Goal: Information Seeking & Learning: Learn about a topic

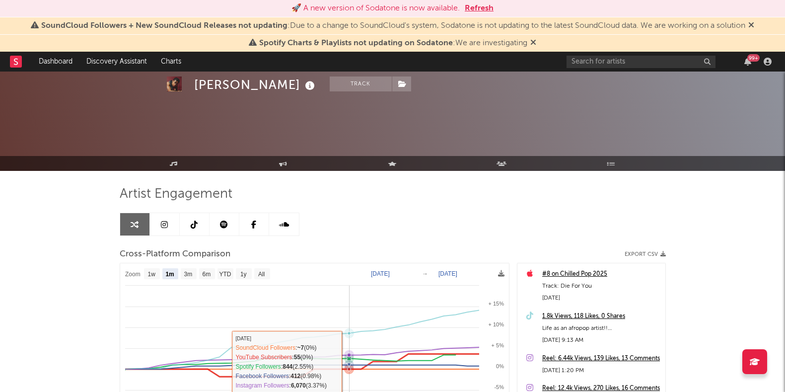
select select "1m"
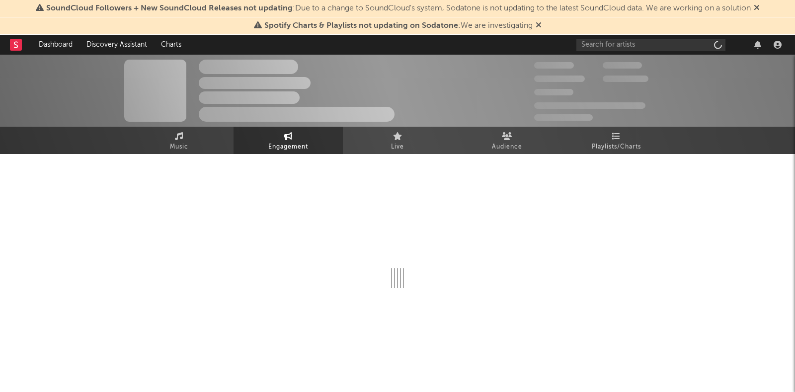
select select "1w"
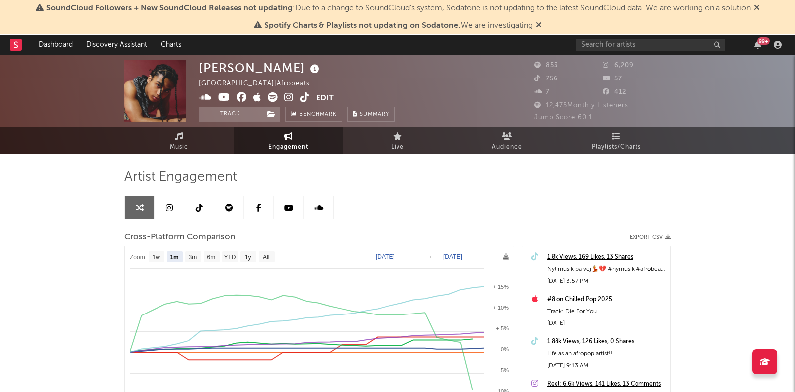
select select "1m"
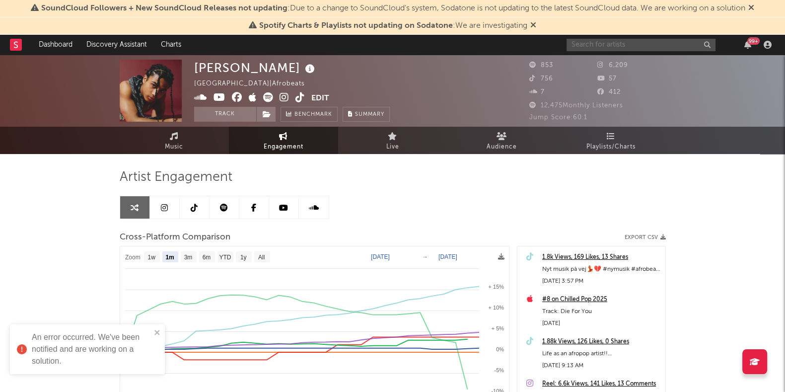
click at [586, 47] on input "text" at bounding box center [641, 45] width 149 height 12
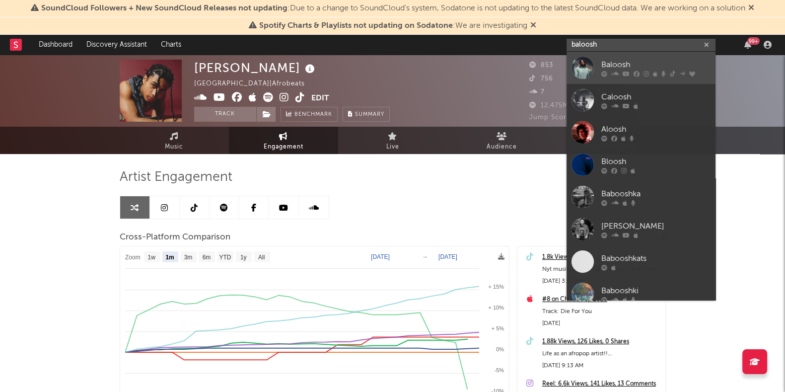
type input "baloosh"
click at [621, 66] on div "Baloosh" at bounding box center [655, 65] width 109 height 12
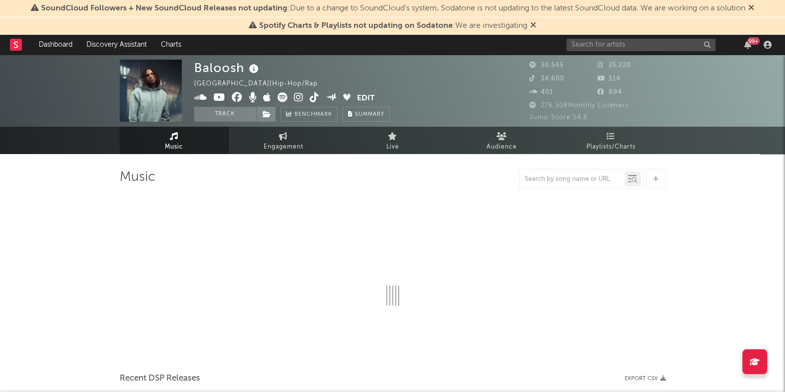
select select "6m"
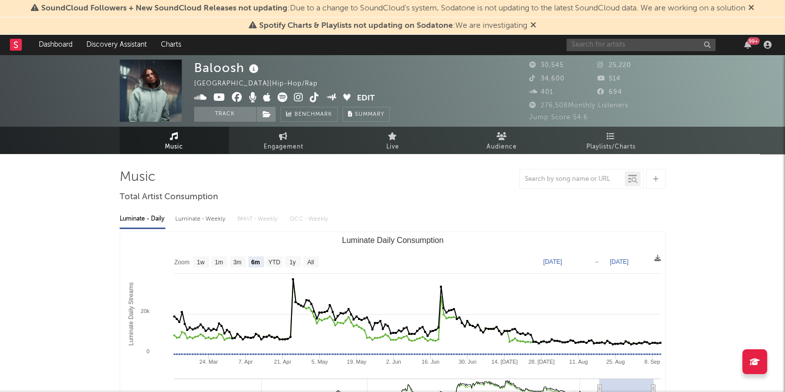
click at [617, 48] on input "text" at bounding box center [641, 45] width 149 height 12
type input "carllo"
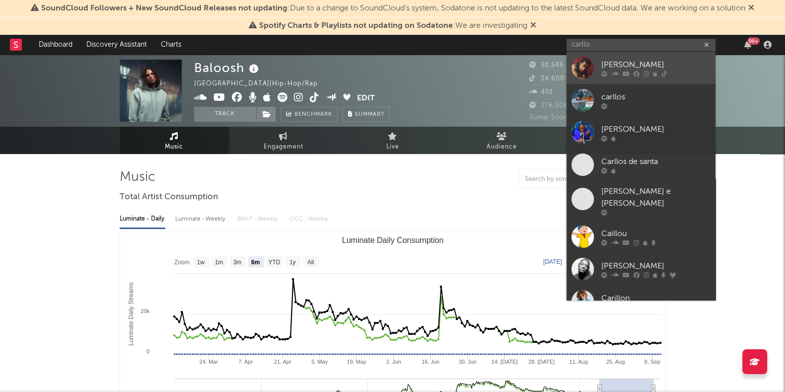
click at [608, 58] on link "[PERSON_NAME]" at bounding box center [641, 68] width 149 height 32
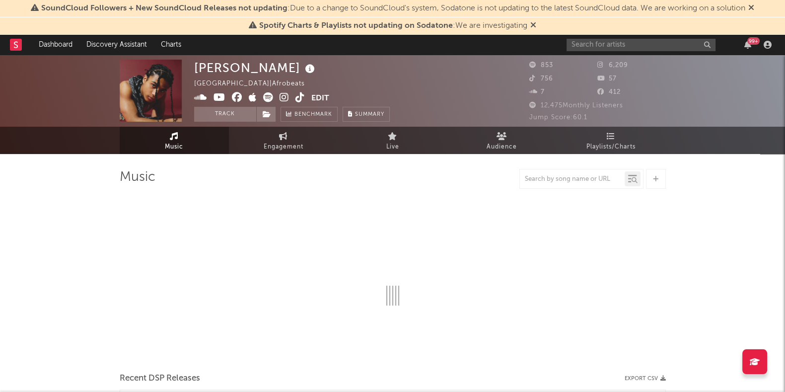
select select "1w"
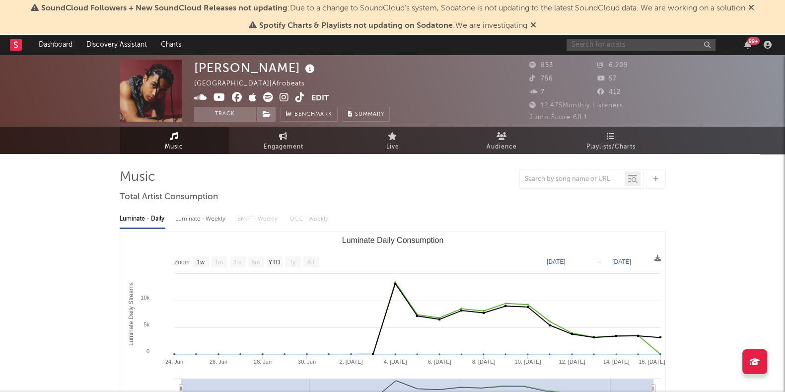
click at [622, 44] on input "text" at bounding box center [641, 45] width 149 height 12
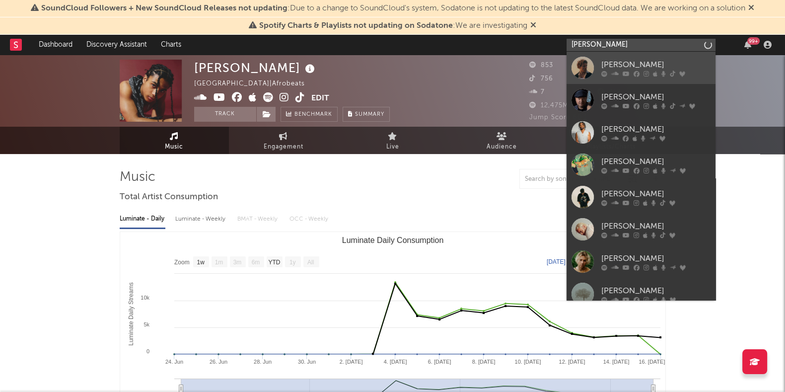
type input "[PERSON_NAME]"
click at [645, 63] on div "[PERSON_NAME]" at bounding box center [655, 65] width 109 height 12
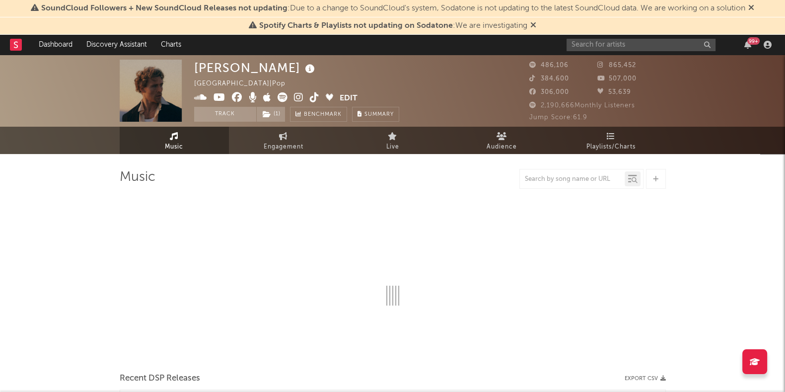
select select "6m"
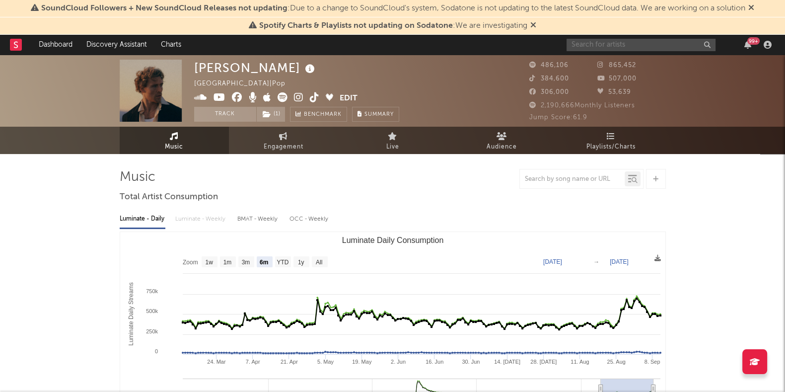
click at [586, 46] on input "text" at bounding box center [641, 45] width 149 height 12
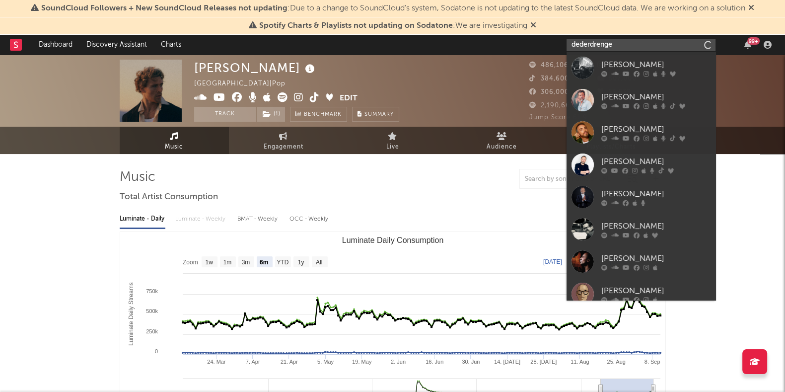
type input "dederdrenge"
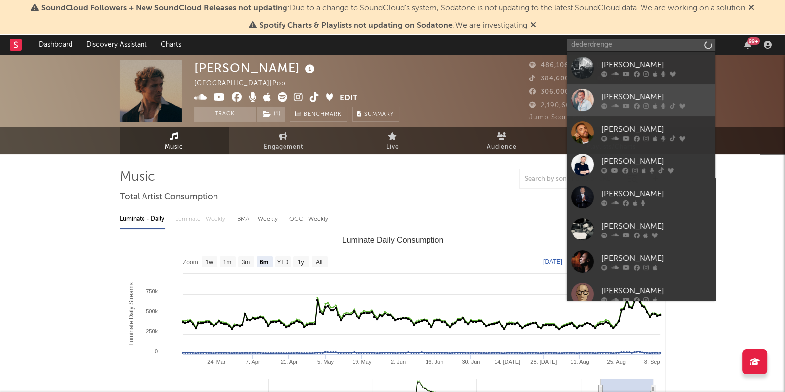
click at [649, 84] on link "[PERSON_NAME]" at bounding box center [641, 100] width 149 height 32
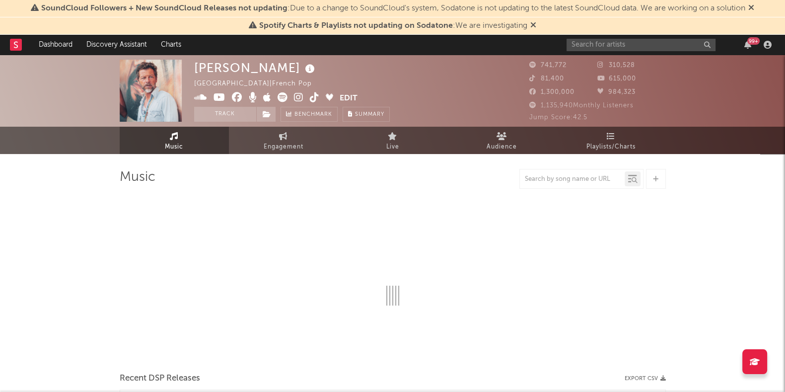
select select "6m"
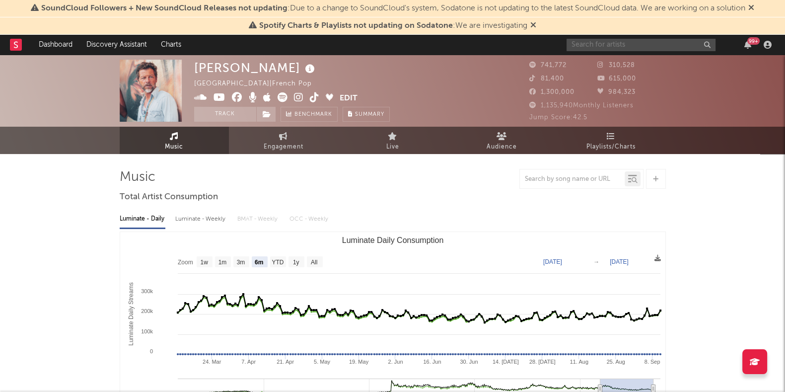
click at [643, 46] on input "text" at bounding box center [641, 45] width 149 height 12
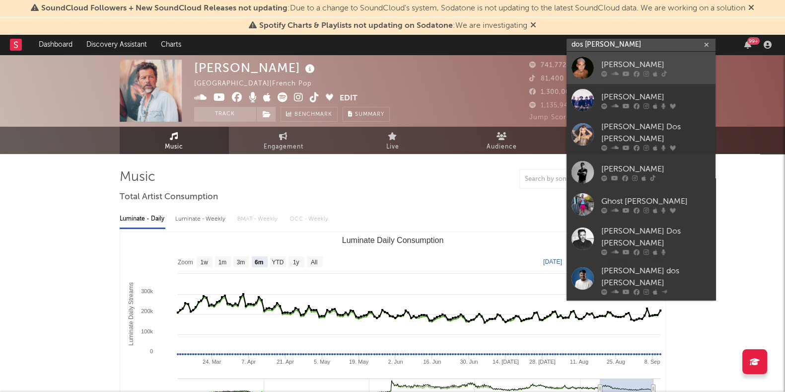
type input "dos [PERSON_NAME]"
click at [622, 68] on div "[PERSON_NAME]" at bounding box center [655, 65] width 109 height 12
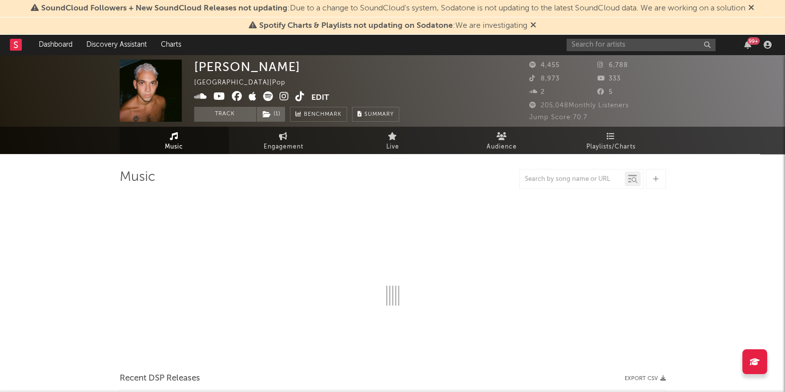
select select "6m"
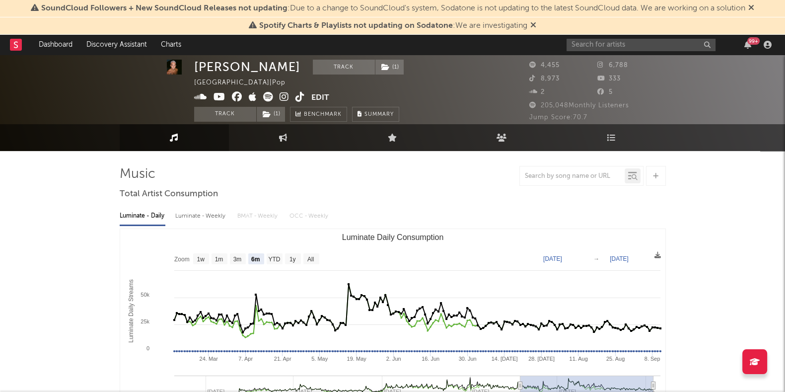
scroll to position [3, 0]
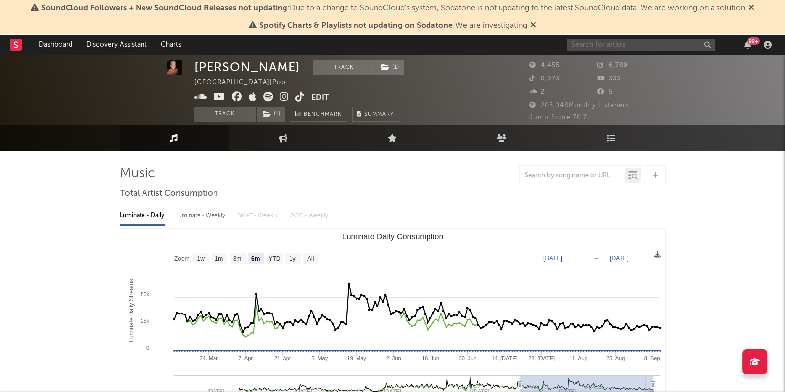
click at [668, 45] on input "text" at bounding box center [641, 45] width 149 height 12
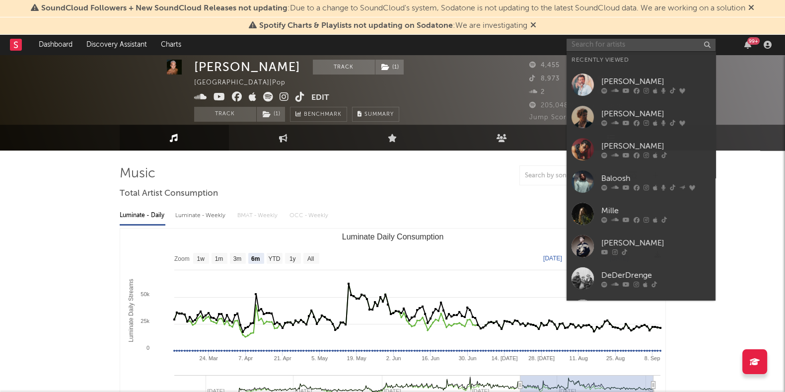
type input "w"
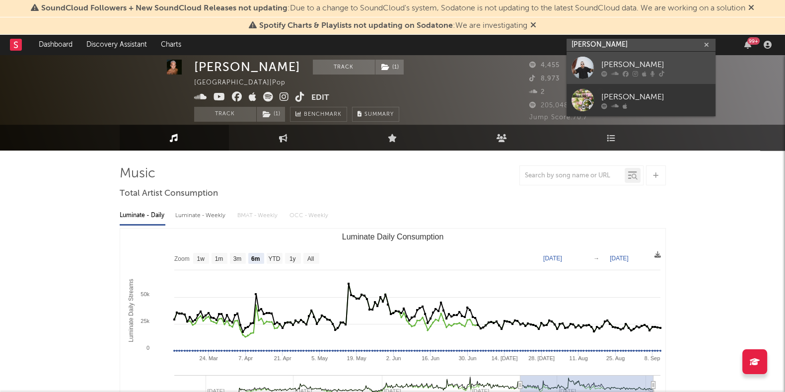
type input "[PERSON_NAME]"
click at [637, 79] on link "[PERSON_NAME]" at bounding box center [641, 68] width 149 height 32
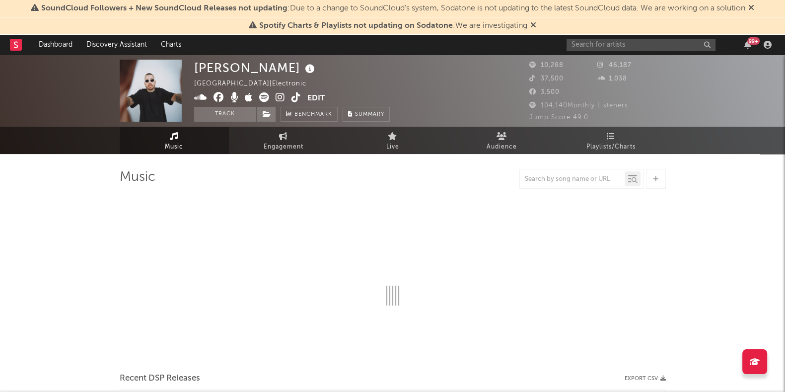
select select "6m"
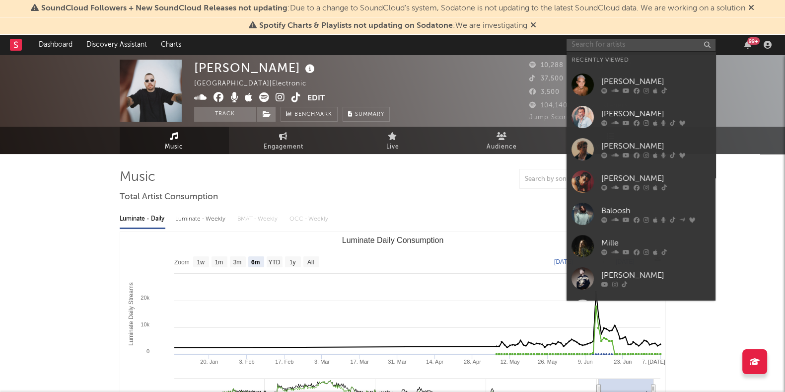
click at [592, 47] on input "text" at bounding box center [641, 45] width 149 height 12
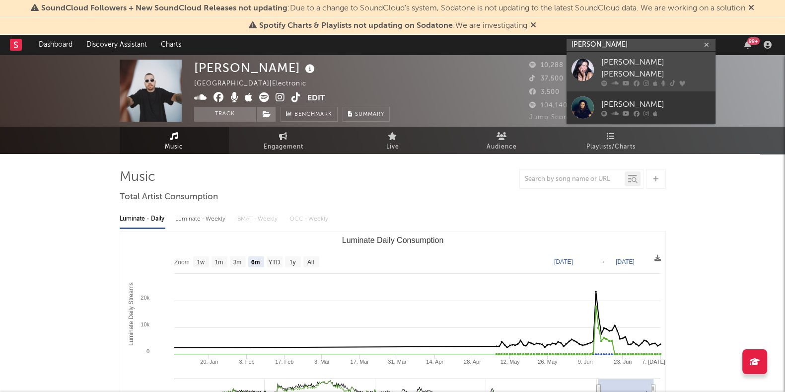
type input "[PERSON_NAME]"
click at [632, 63] on div "[PERSON_NAME] [PERSON_NAME]" at bounding box center [655, 69] width 109 height 24
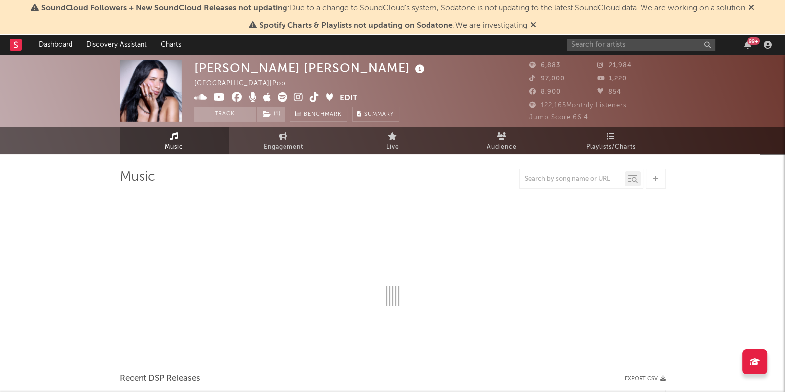
select select "6m"
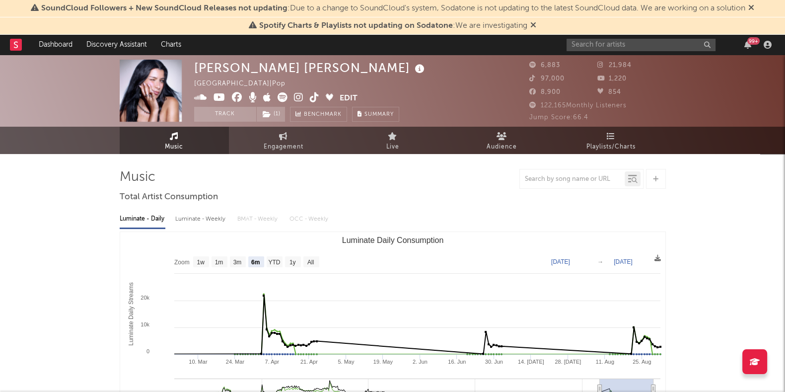
click at [629, 37] on div "99 +" at bounding box center [671, 45] width 209 height 20
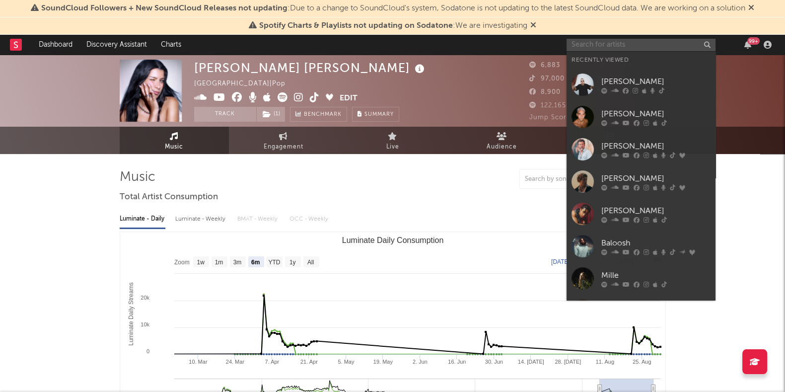
click at [627, 50] on input "text" at bounding box center [641, 45] width 149 height 12
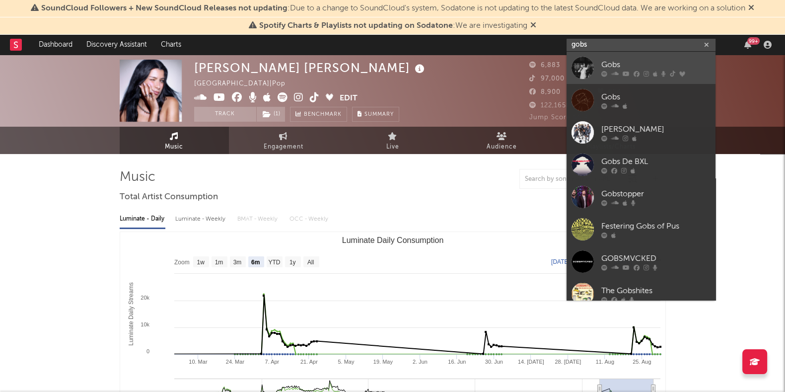
type input "gobs"
click at [617, 68] on div "Gobs" at bounding box center [655, 65] width 109 height 12
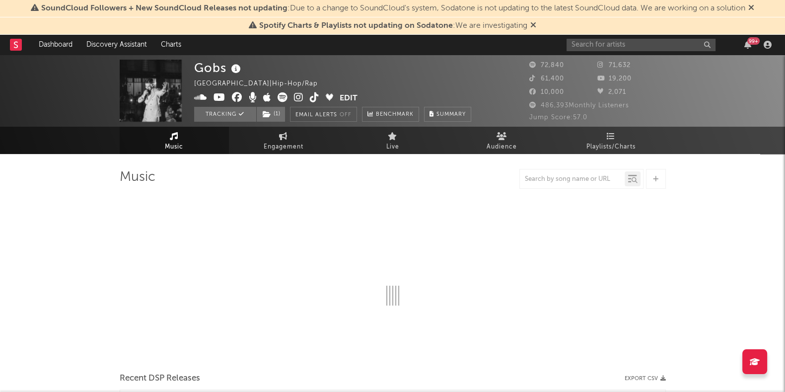
select select "6m"
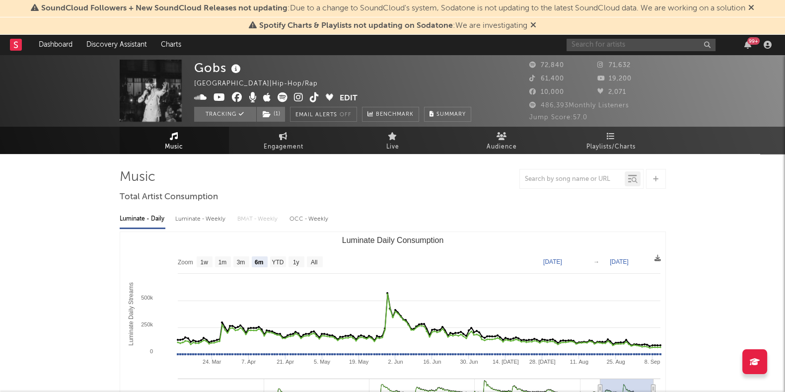
click at [632, 42] on input "text" at bounding box center [641, 45] width 149 height 12
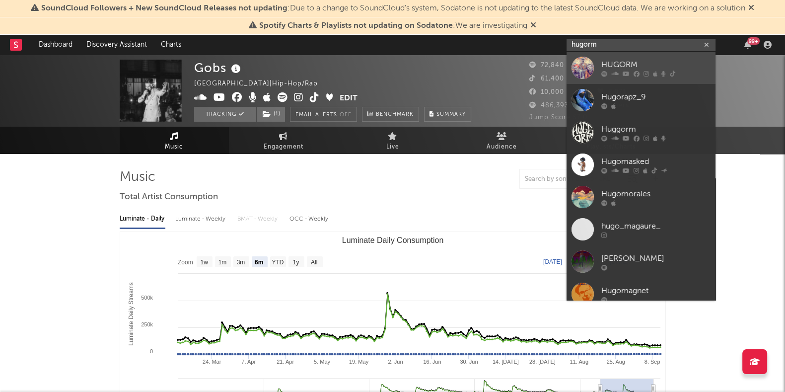
type input "hugorm"
click at [615, 66] on div "HUGORM" at bounding box center [655, 65] width 109 height 12
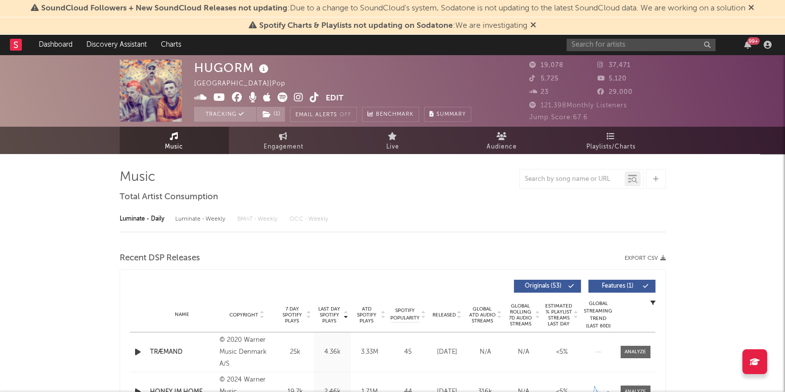
select select "6m"
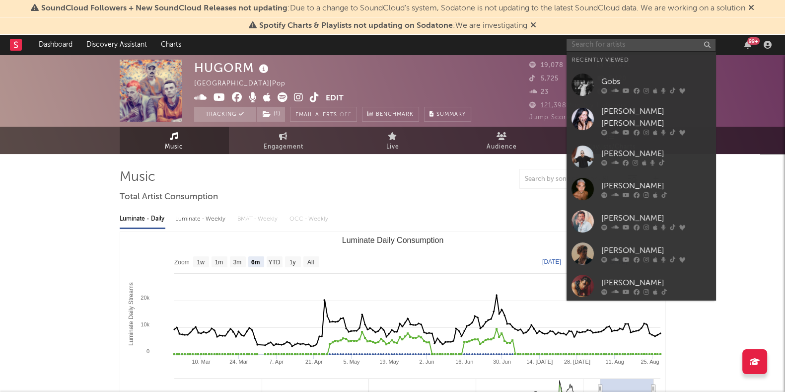
click at [651, 46] on input "text" at bounding box center [641, 45] width 149 height 12
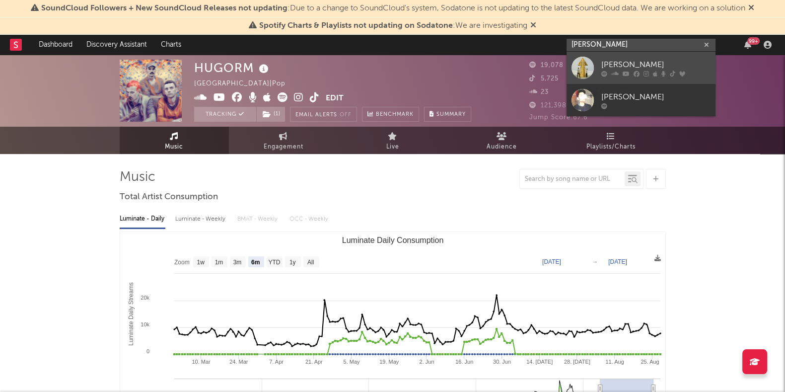
type input "[PERSON_NAME]"
click at [636, 66] on div "[PERSON_NAME]" at bounding box center [655, 65] width 109 height 12
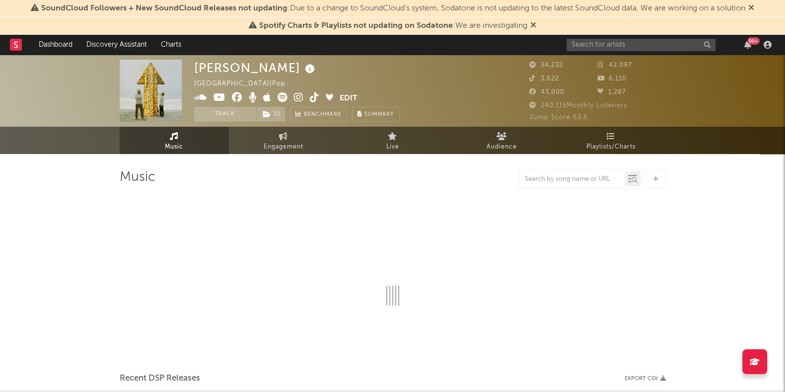
select select "6m"
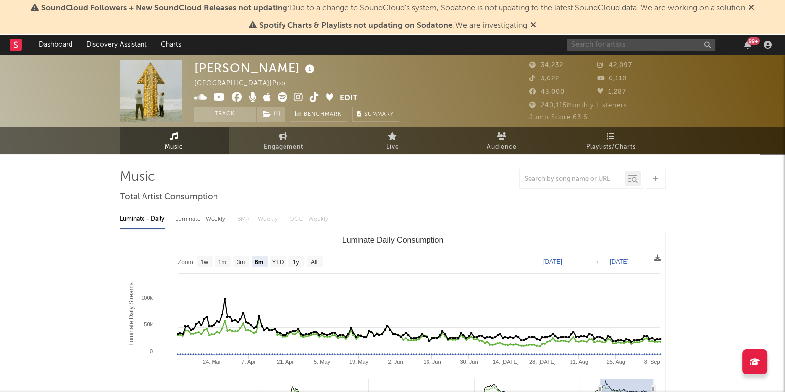
click at [617, 48] on input "text" at bounding box center [641, 45] width 149 height 12
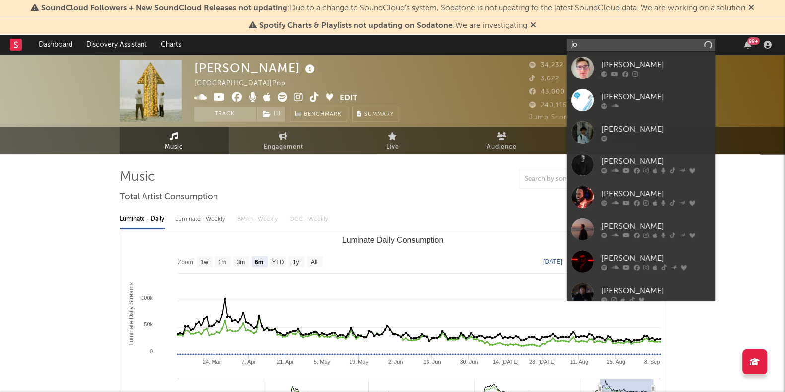
type input "j"
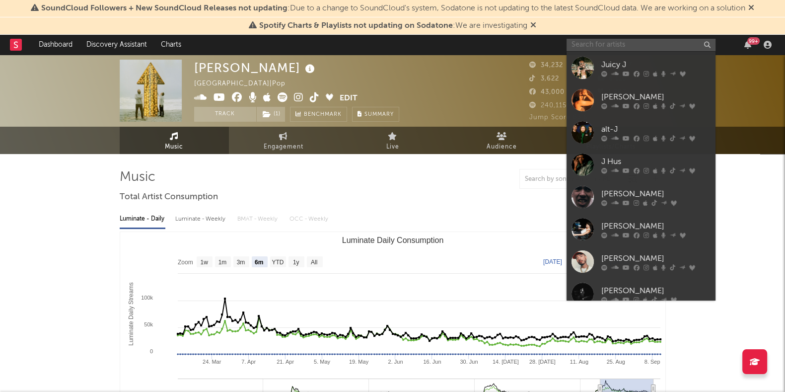
paste input "[URL][DOMAIN_NAME]"
type input "[URL][DOMAIN_NAME]"
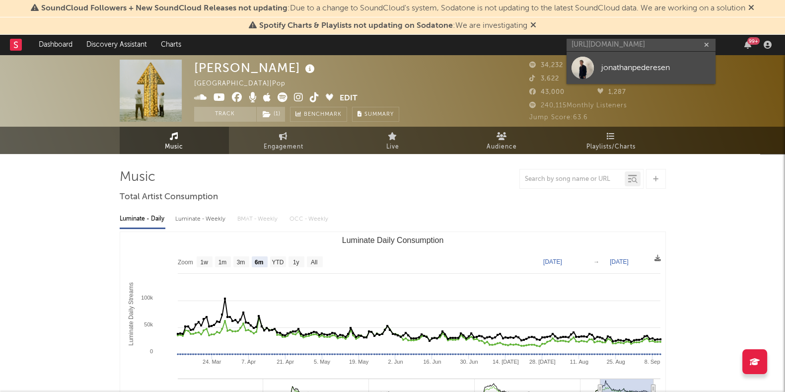
click at [650, 69] on div "jonathanpederesen" at bounding box center [655, 68] width 109 height 12
click at [650, 73] on div "6,110" at bounding box center [631, 79] width 69 height 12
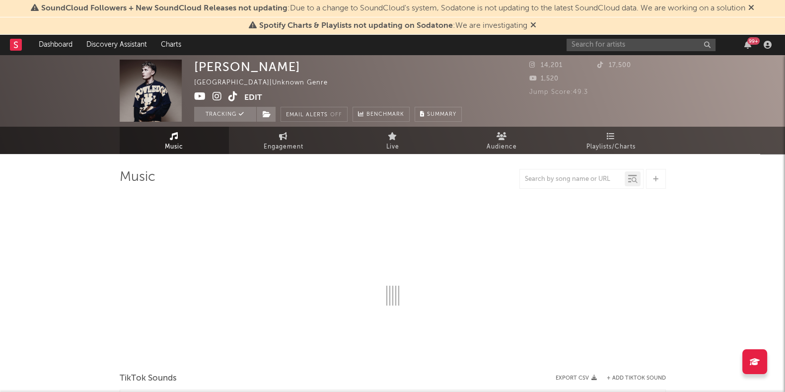
select select "1w"
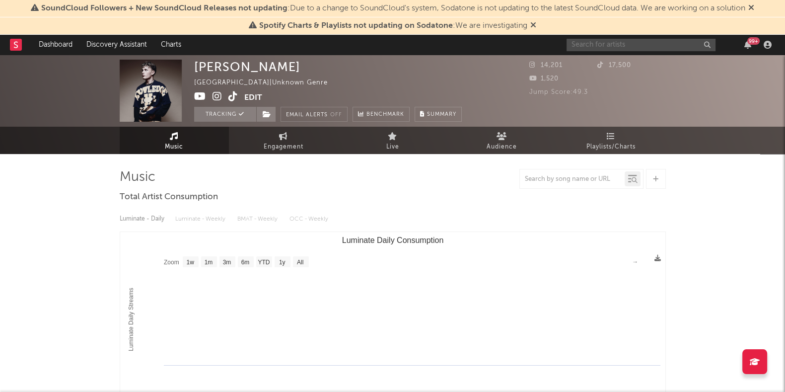
click at [621, 41] on input "text" at bounding box center [641, 45] width 149 height 12
type input "mille"
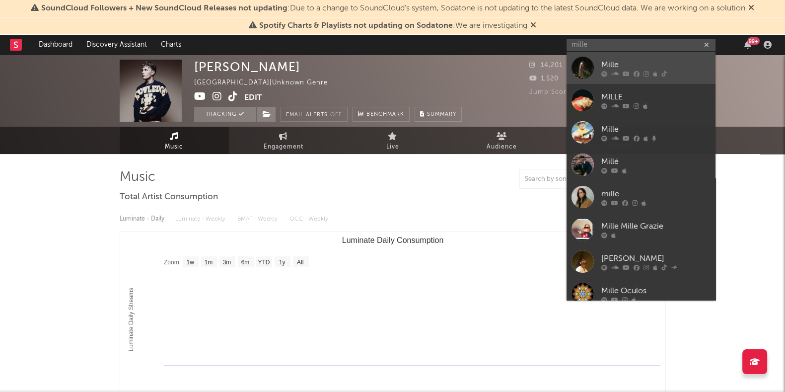
click at [615, 60] on div "Mille" at bounding box center [655, 65] width 109 height 12
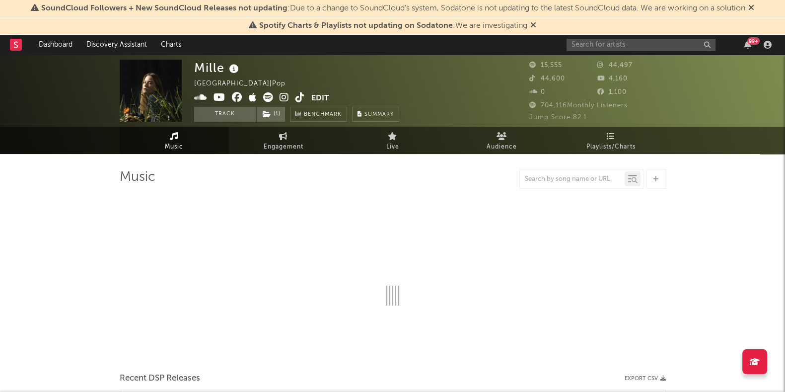
select select "6m"
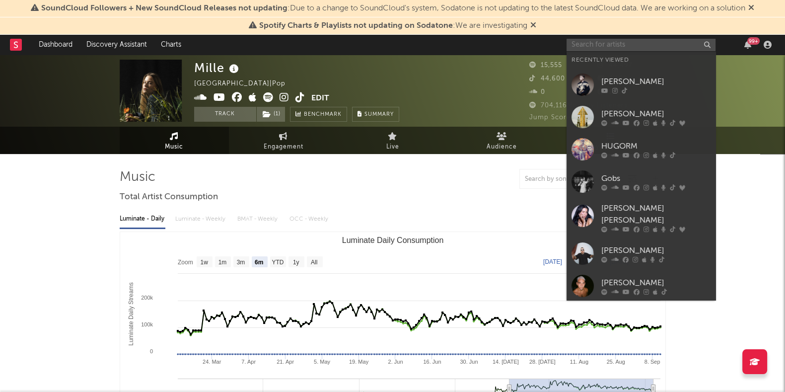
click at [609, 41] on input "text" at bounding box center [641, 45] width 149 height 12
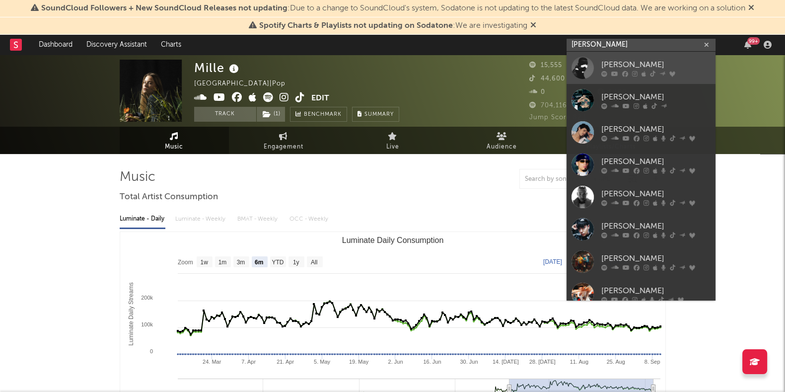
type input "[PERSON_NAME]"
click at [611, 75] on icon at bounding box center [614, 74] width 7 height 6
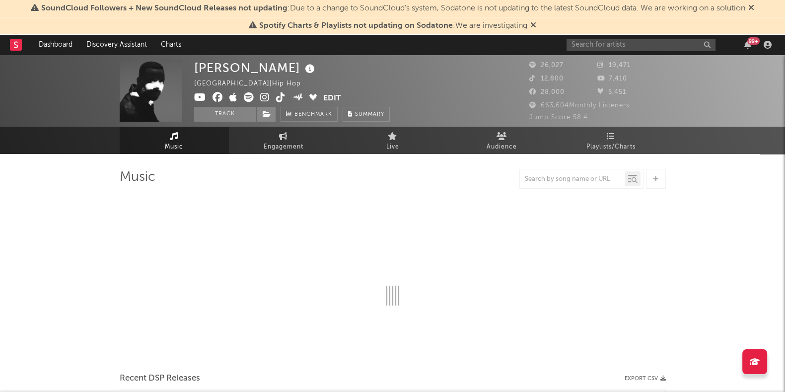
select select "6m"
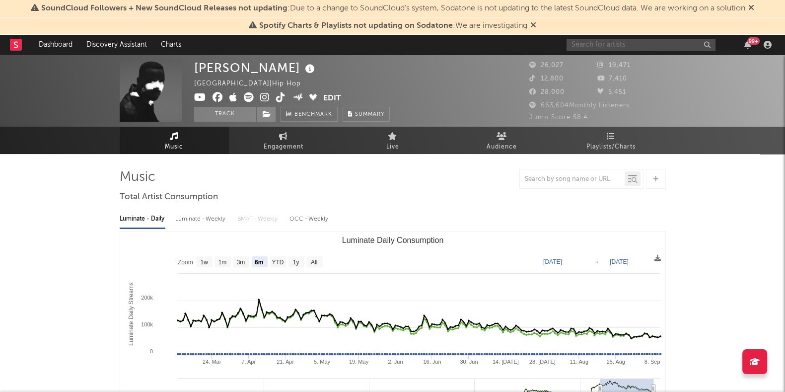
click at [588, 47] on input "text" at bounding box center [641, 45] width 149 height 12
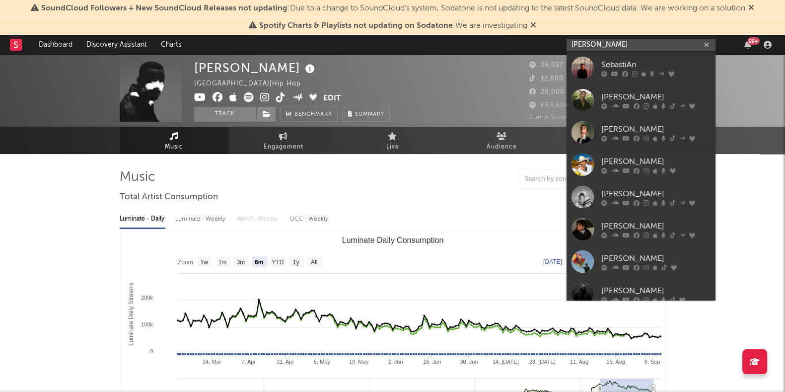
type input "[PERSON_NAME]"
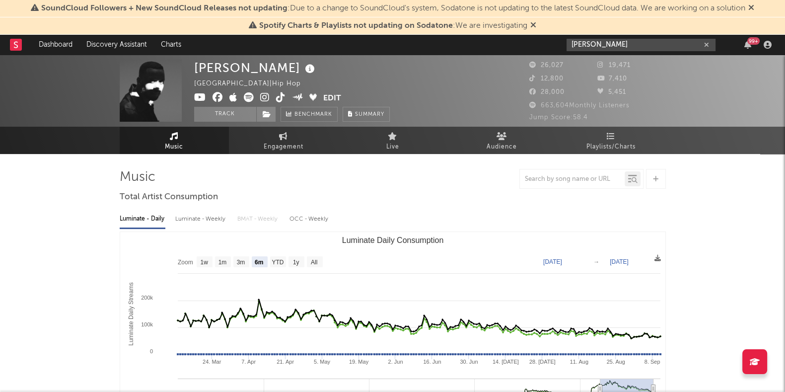
click at [640, 46] on input "[PERSON_NAME]" at bounding box center [641, 45] width 149 height 12
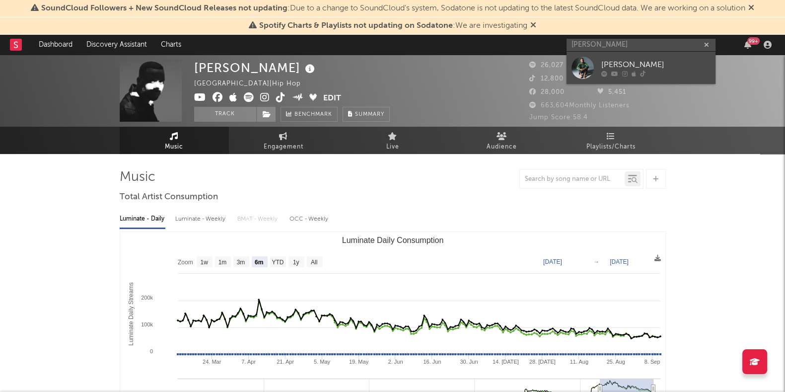
click at [640, 71] on icon at bounding box center [642, 74] width 5 height 6
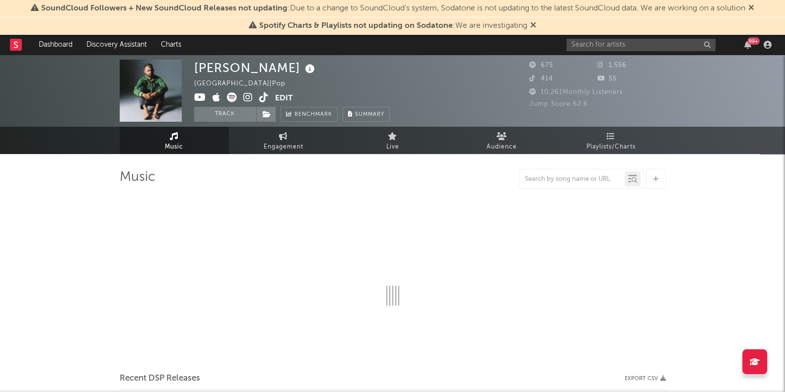
select select "6m"
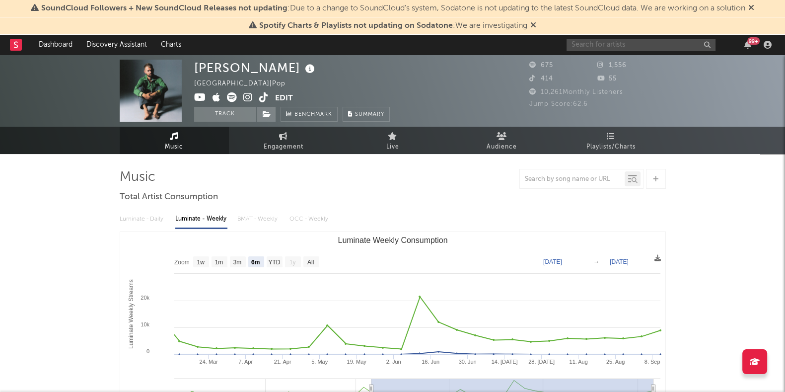
click at [643, 46] on input "text" at bounding box center [641, 45] width 149 height 12
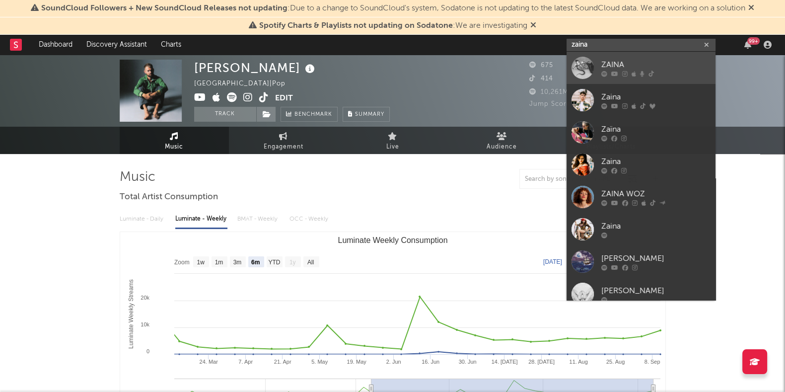
type input "zaina"
click at [613, 69] on div "ZAINA" at bounding box center [655, 65] width 109 height 12
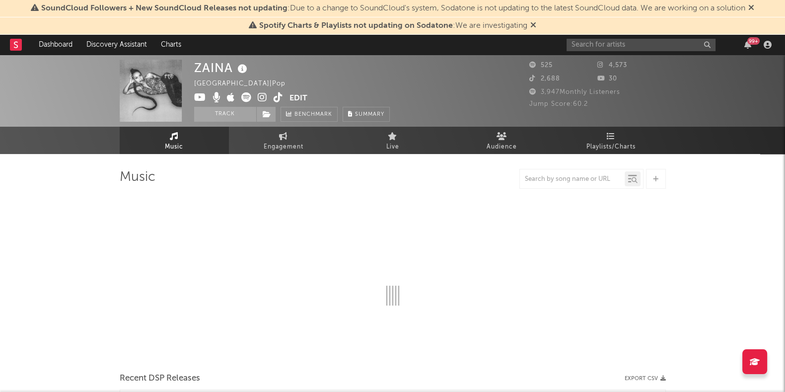
select select "6m"
